Goal: Task Accomplishment & Management: Manage account settings

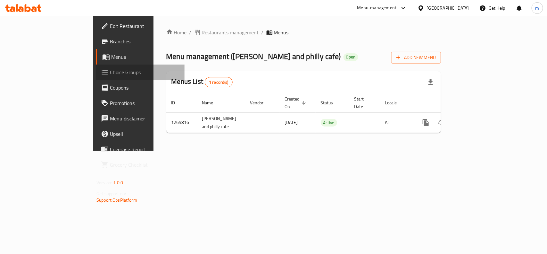
click at [110, 74] on span "Choice Groups" at bounding box center [145, 72] width 70 height 8
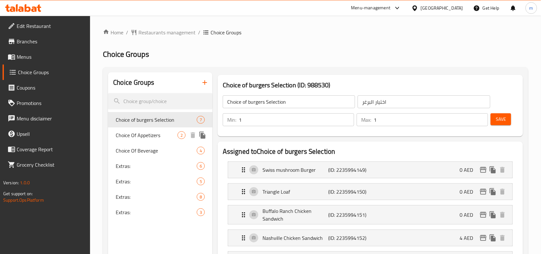
click at [146, 132] on span "Choice Of Appetizers" at bounding box center [147, 135] width 62 height 8
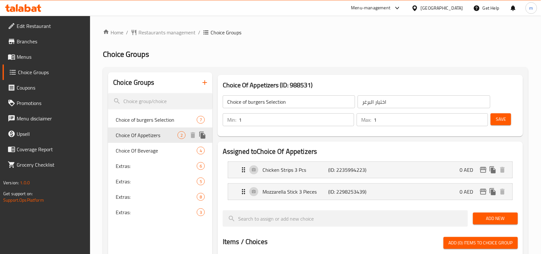
type input "Choice Of Appetizers"
type input "اختيار مقبلات"
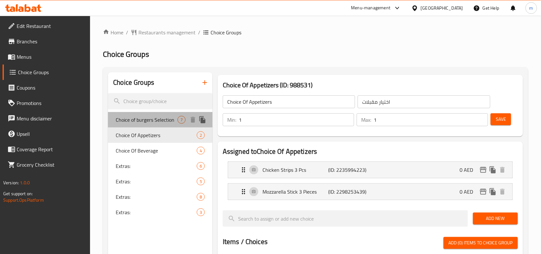
click at [135, 120] on span "Choice of burgers Selection" at bounding box center [147, 120] width 62 height 8
type input "Choice of burgers Selection"
type input "اختيار البرغر"
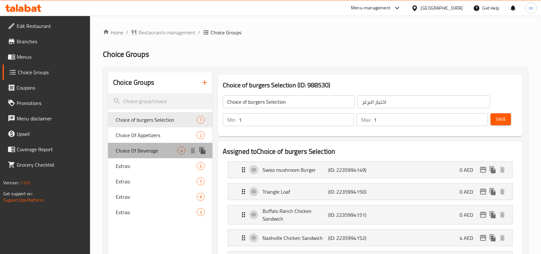
click at [141, 153] on span "Choice Of Beverage" at bounding box center [147, 151] width 62 height 8
type input "Choice Of Beverage"
type input "اختيار مشروبات"
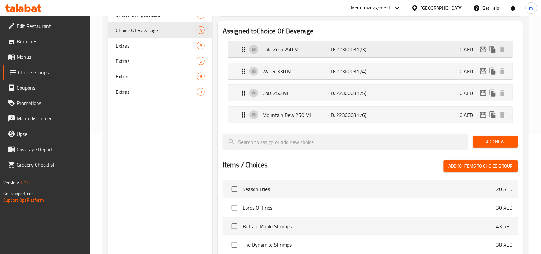
scroll to position [80, 0]
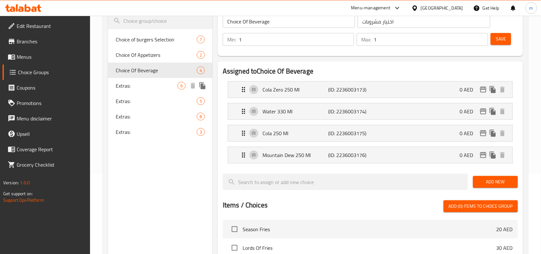
click at [136, 88] on span "Extras:" at bounding box center [147, 86] width 62 height 8
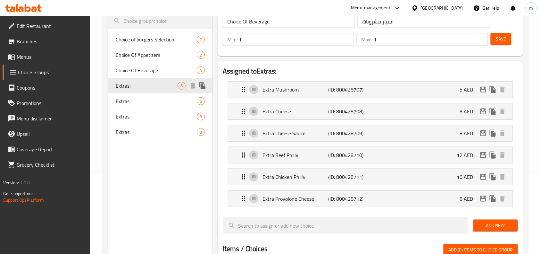
type input "Extras:"
type input "إضافات:"
type input "0"
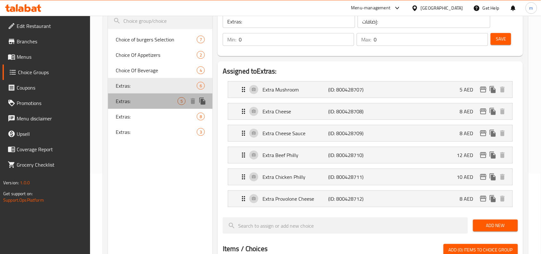
click at [132, 106] on div "Extras: 5" at bounding box center [160, 100] width 105 height 15
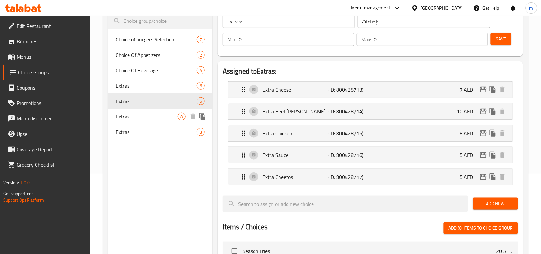
click at [111, 122] on div "Extras: 8" at bounding box center [160, 116] width 105 height 15
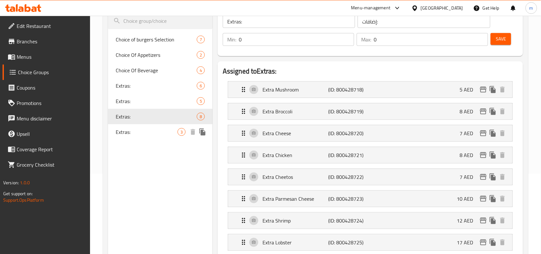
click at [132, 133] on span "Extras:" at bounding box center [147, 132] width 62 height 8
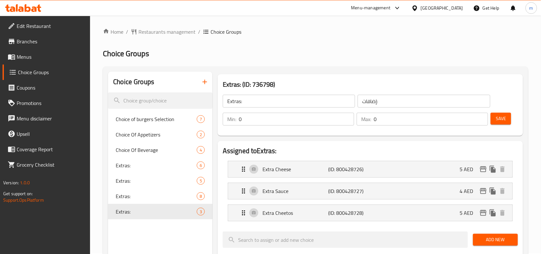
scroll to position [0, 0]
click at [159, 34] on span "Restaurants management" at bounding box center [167, 33] width 57 height 8
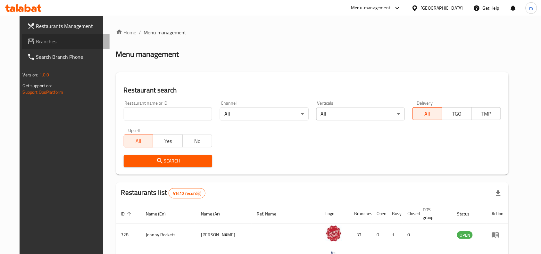
click at [36, 40] on span "Branches" at bounding box center [70, 42] width 69 height 8
